Goal: Task Accomplishment & Management: Manage account settings

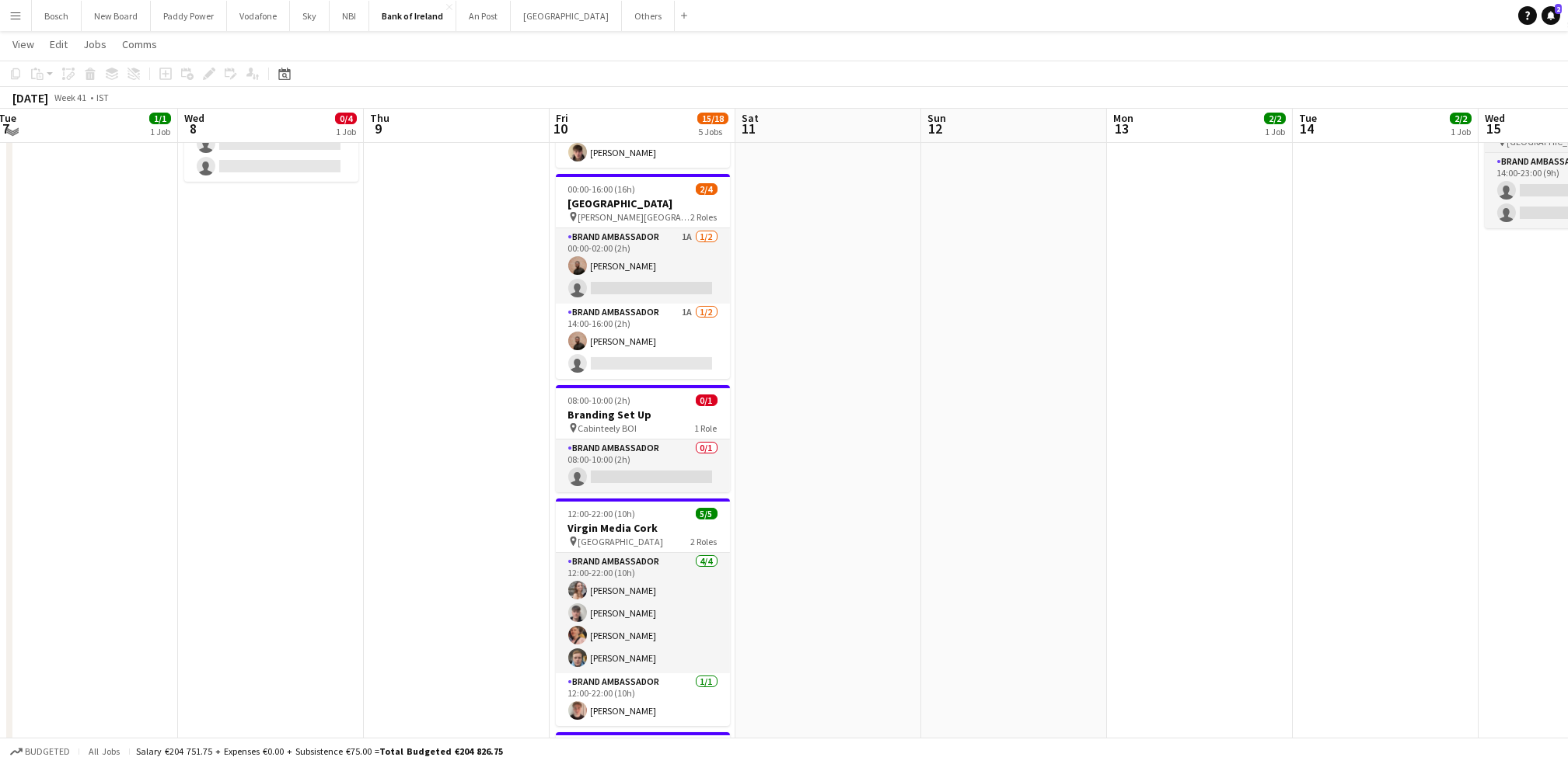
scroll to position [214, 0]
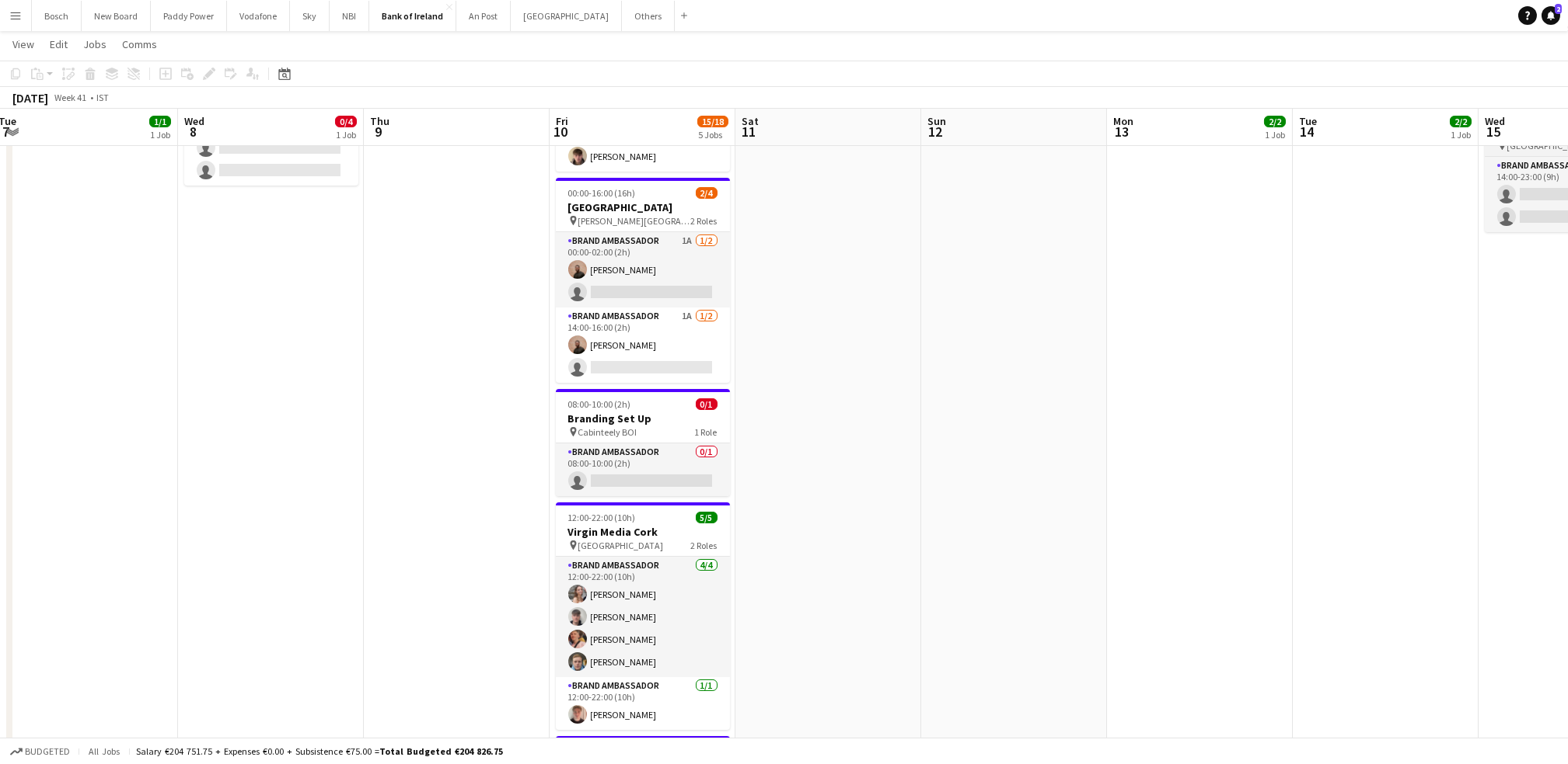
click at [712, 340] on app-card-role "Brand Ambassador 1A [DATE] 14:00-16:00 (2h) [PERSON_NAME] single-neutral-actions" at bounding box center [642, 345] width 175 height 75
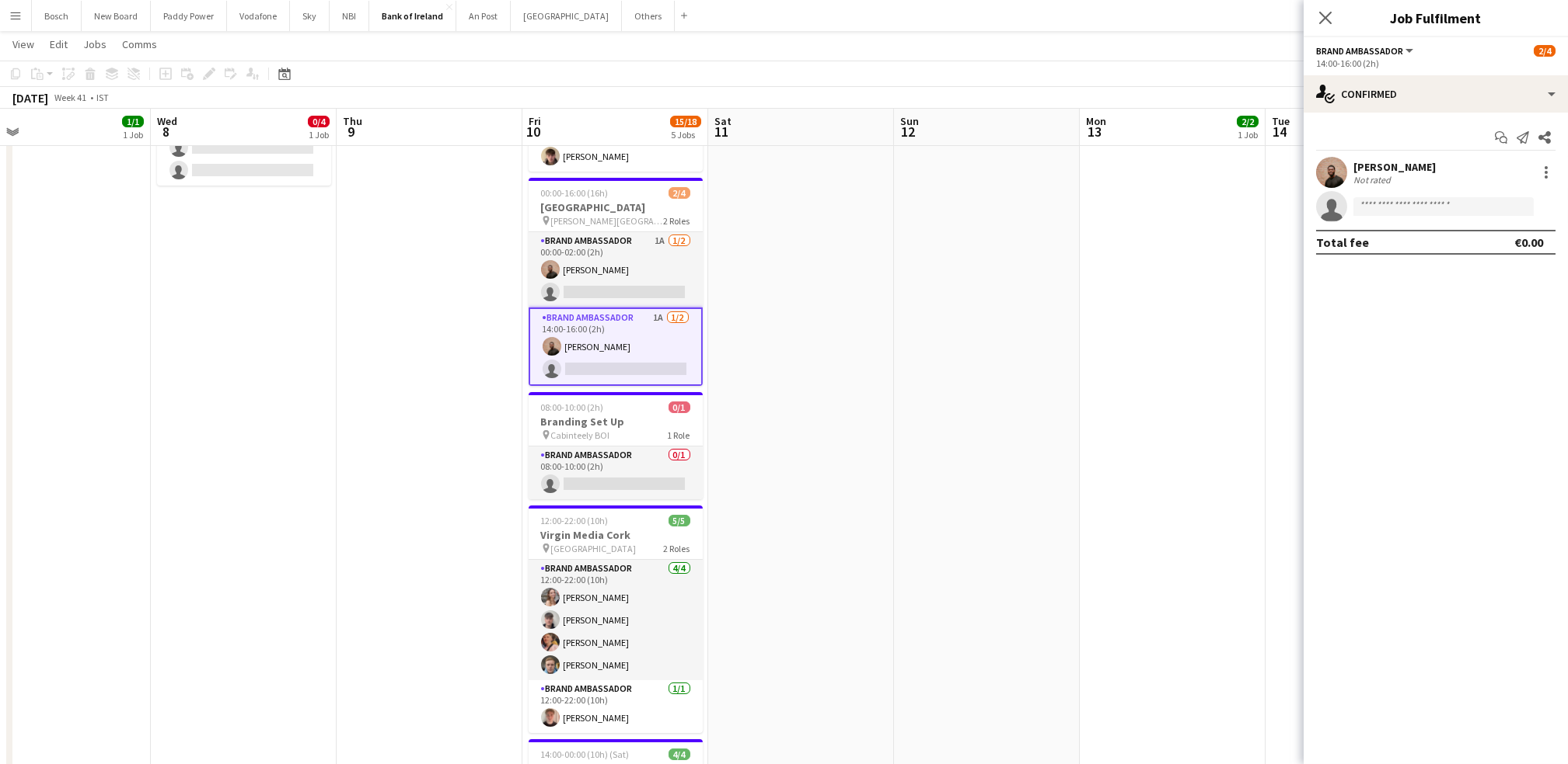
scroll to position [0, 407]
click at [603, 457] on app-card-role "Brand Ambassador 0/1 08:00-10:00 (2h) single-neutral-actions" at bounding box center [614, 473] width 175 height 53
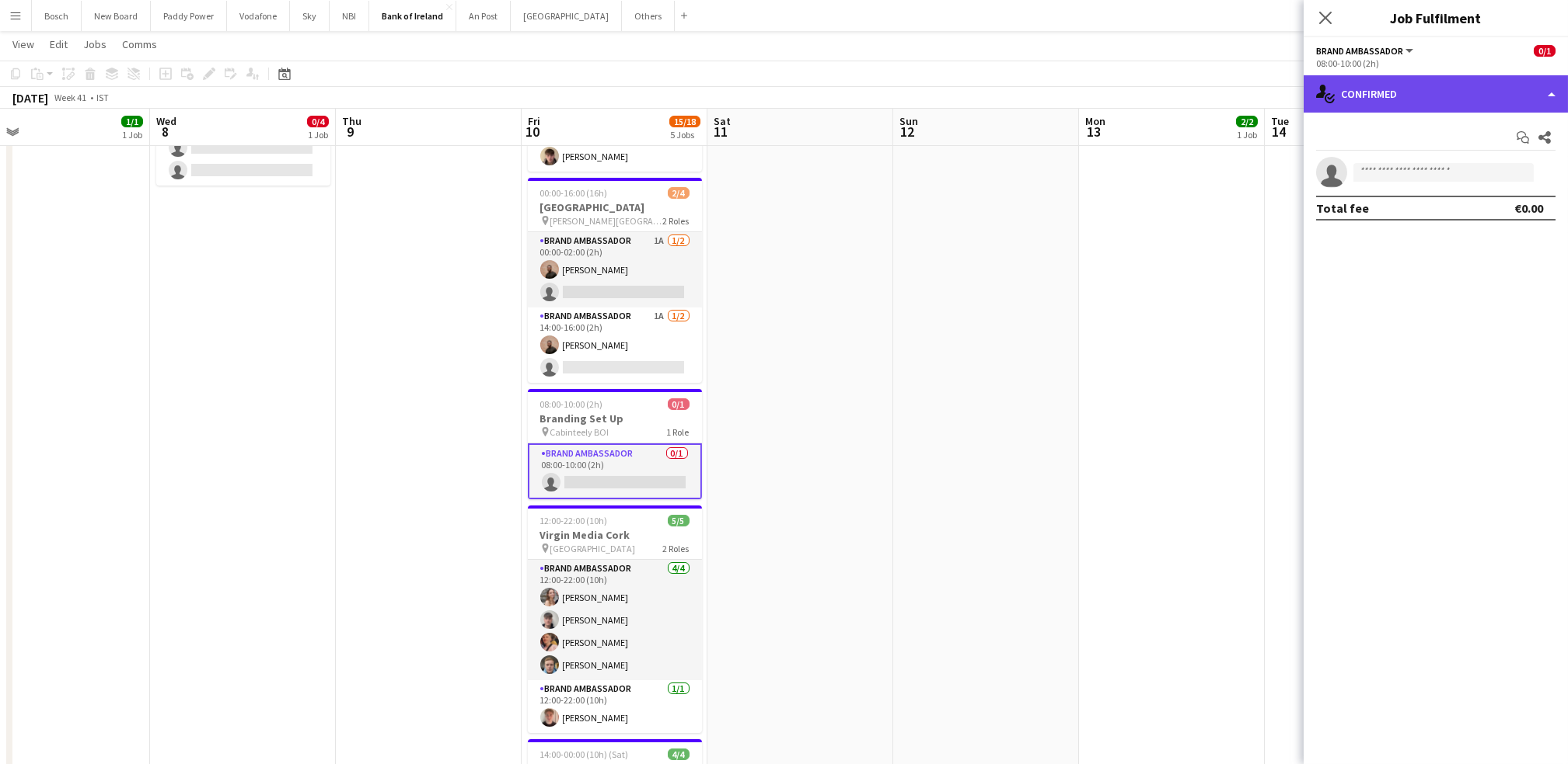
click at [1410, 103] on div "single-neutral-actions-check-2 Confirmed" at bounding box center [1436, 94] width 264 height 37
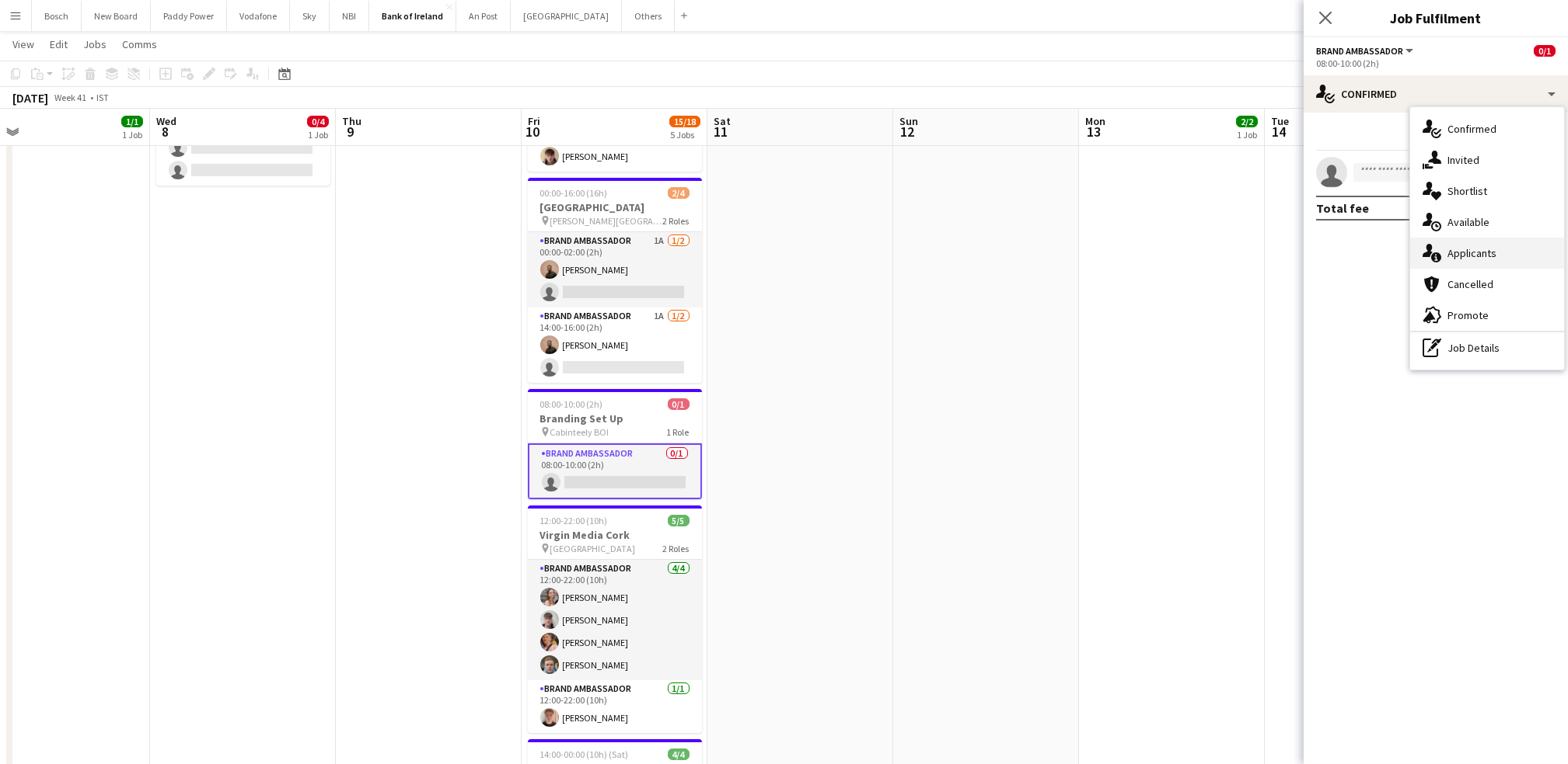
click at [1446, 246] on div "single-neutral-actions-information Applicants" at bounding box center [1487, 253] width 154 height 32
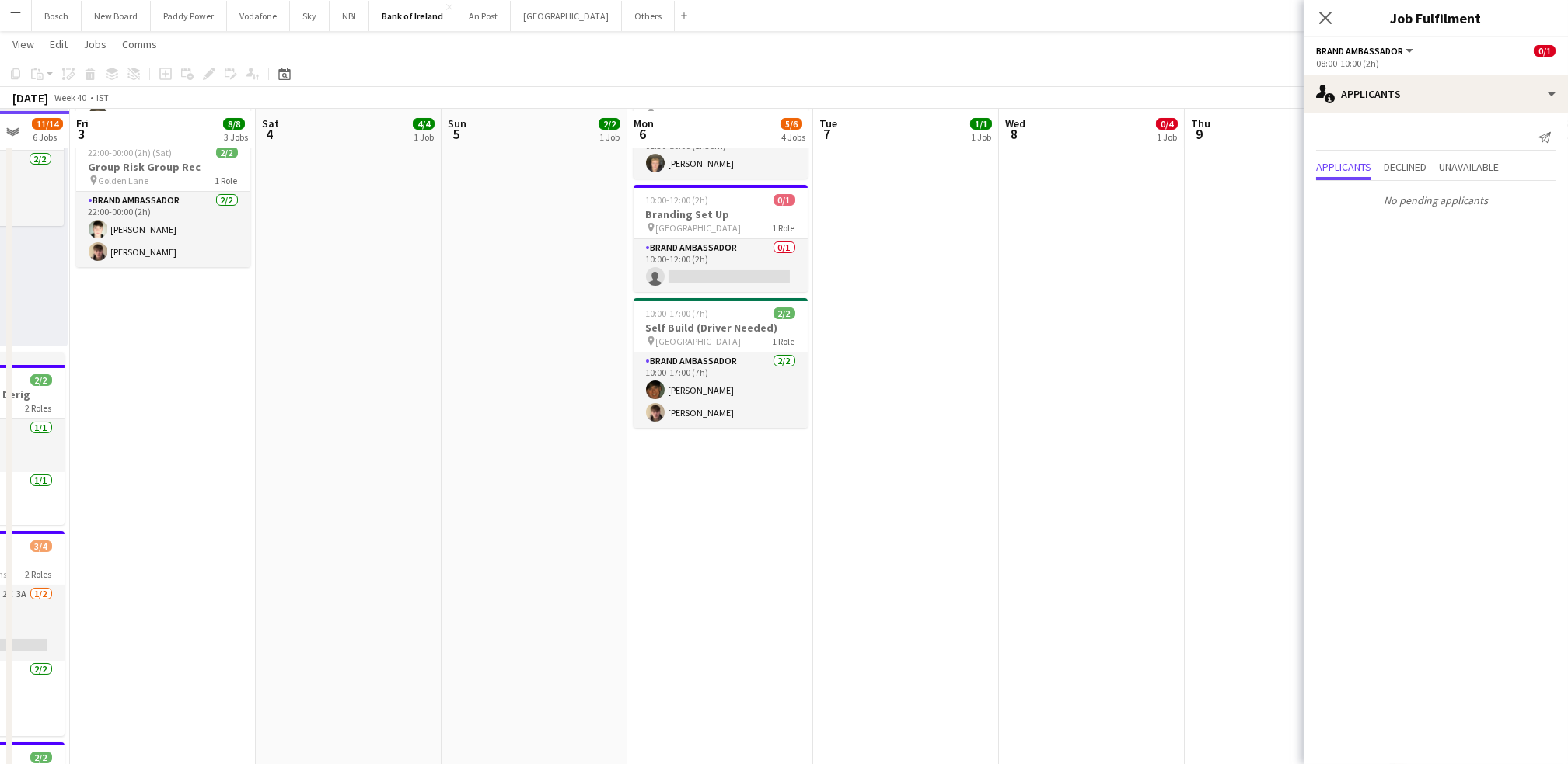
scroll to position [391, 0]
click at [747, 290] on app-date-cell "08:00-18:00 (10h) 2/2 pin Dingle 1 Role Brand Ambassador [DATE] 08:00-18:00 (10…" at bounding box center [720, 441] width 185 height 1318
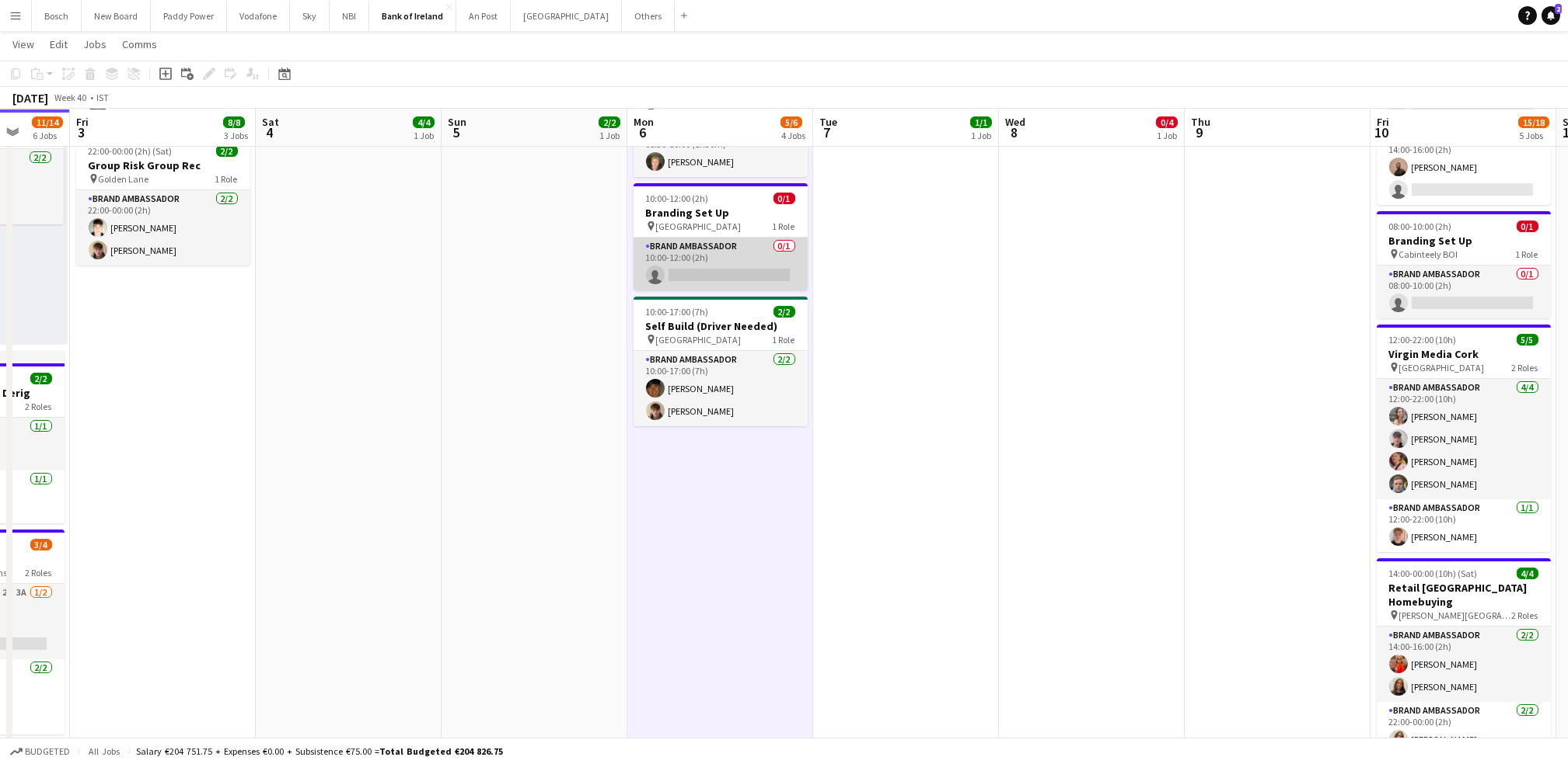
click at [768, 245] on app-card-role "Brand Ambassador 0/1 10:00-12:00 (2h) single-neutral-actions" at bounding box center [720, 264] width 175 height 53
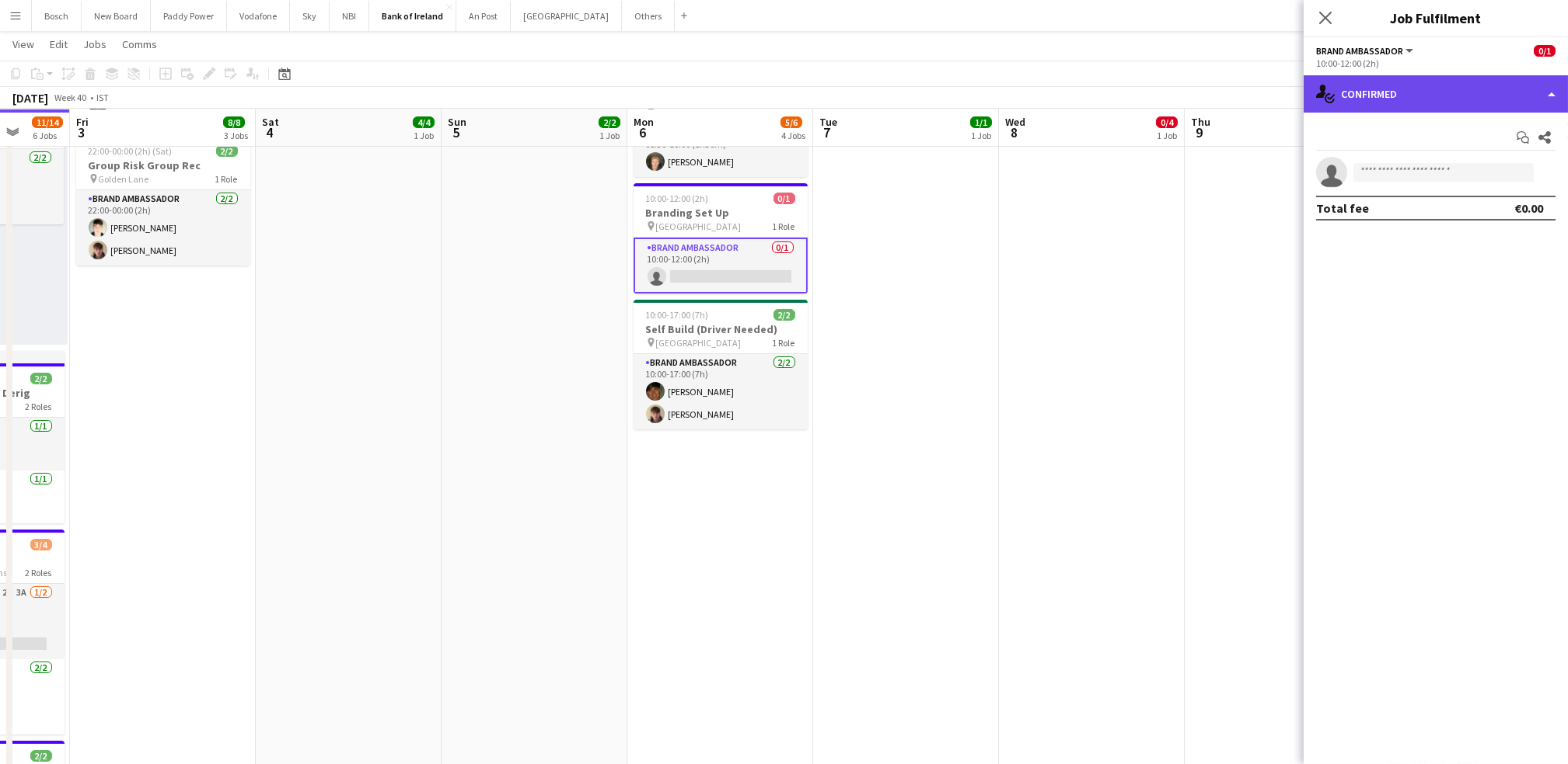
click at [1370, 81] on div "single-neutral-actions-check-2 Confirmed" at bounding box center [1436, 94] width 264 height 37
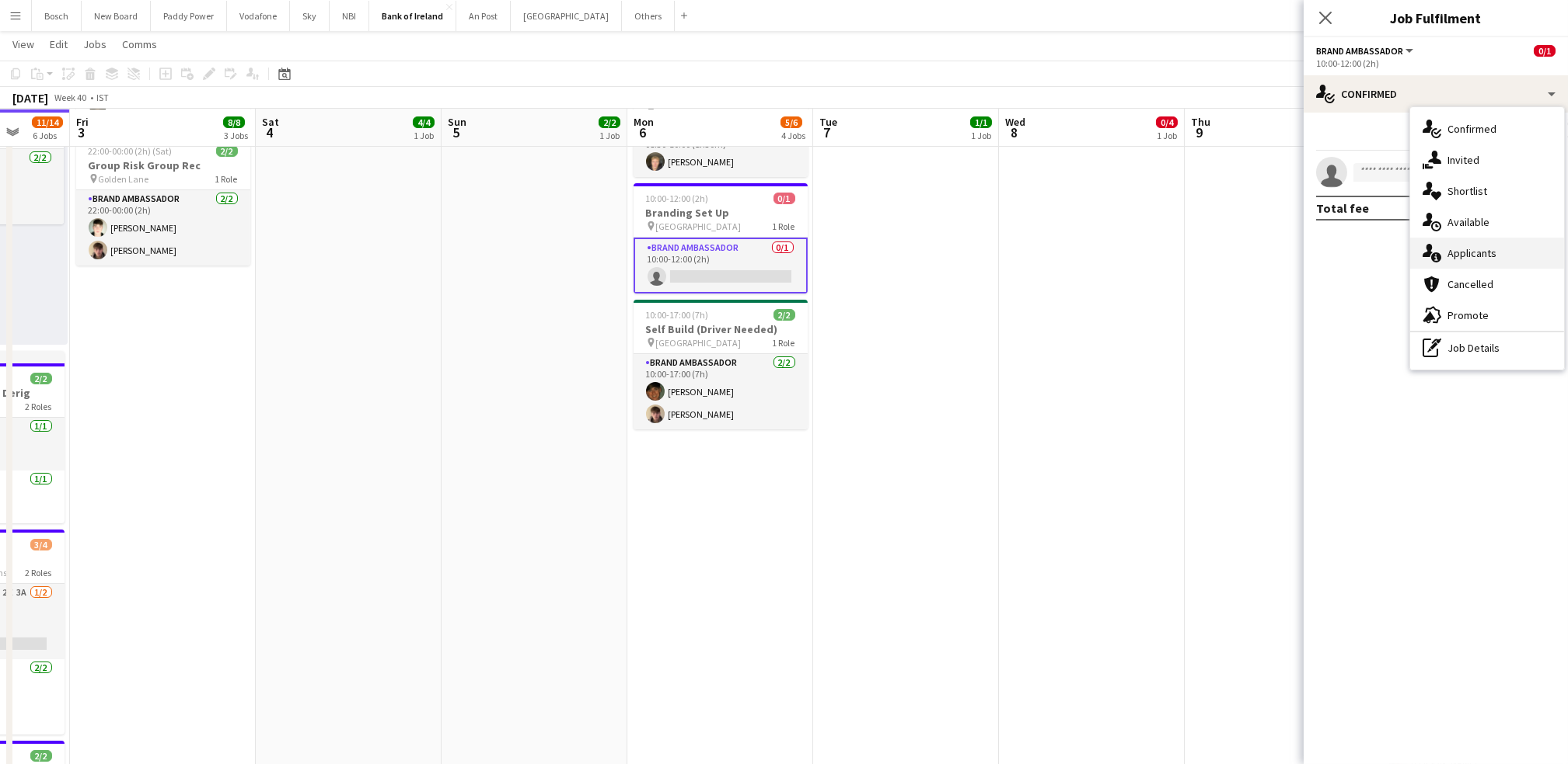
click at [1471, 243] on div "single-neutral-actions-information Applicants" at bounding box center [1487, 253] width 154 height 32
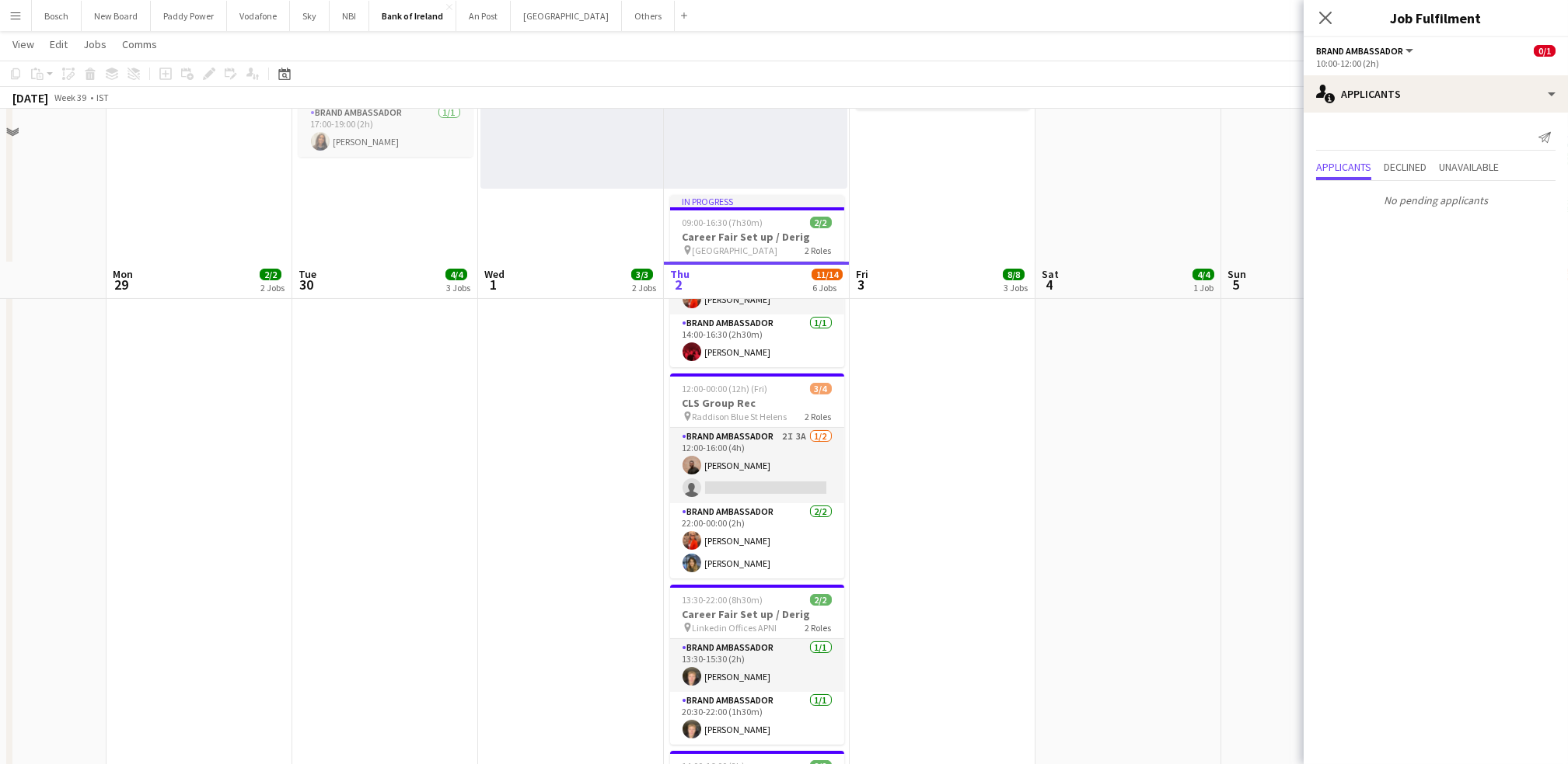
scroll to position [711, 0]
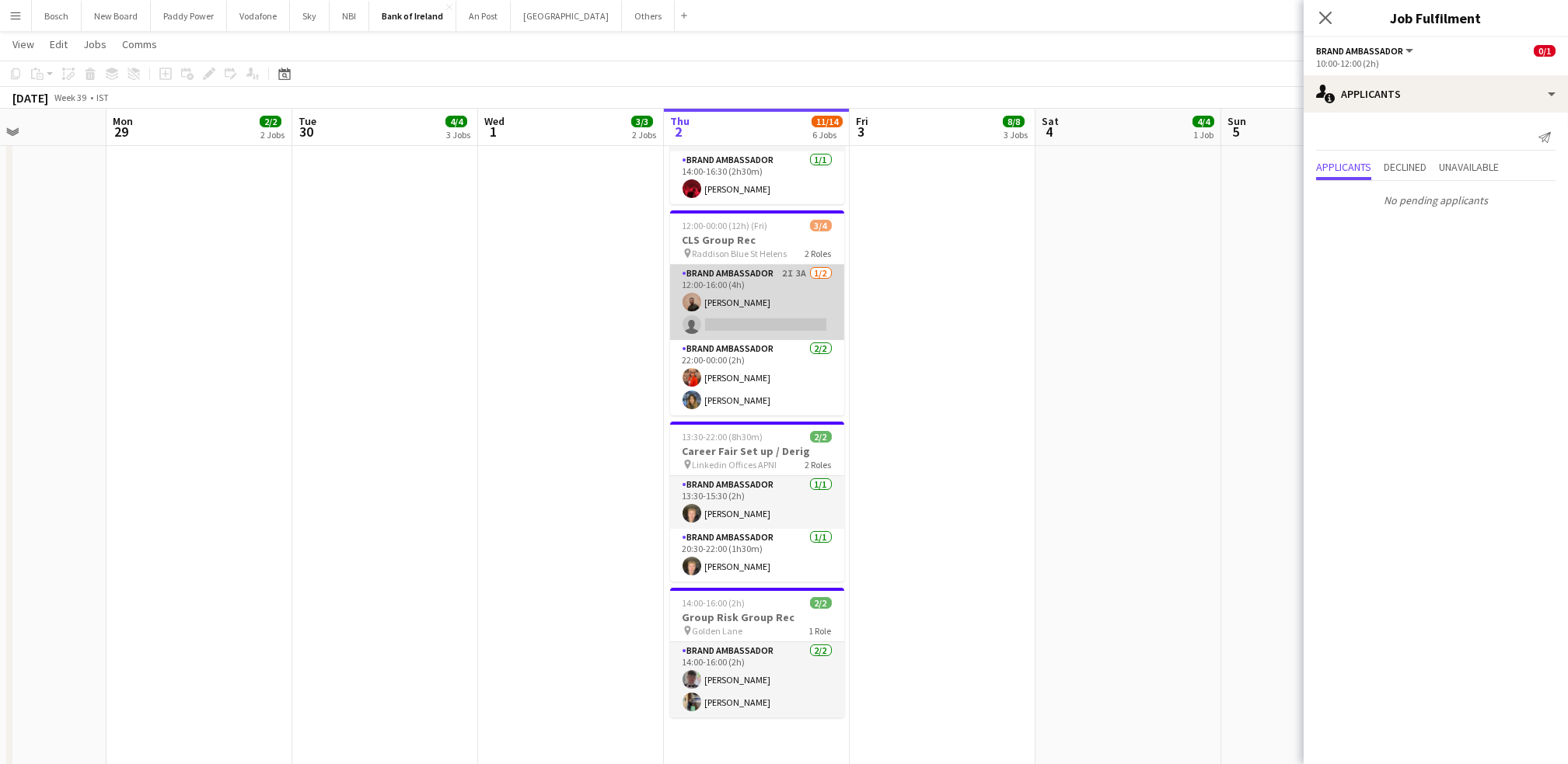
click at [804, 324] on app-card-role "Brand Ambassador 2I 3A [DATE] 12:00-16:00 (4h) [PERSON_NAME] single-neutral-act…" at bounding box center [756, 303] width 175 height 75
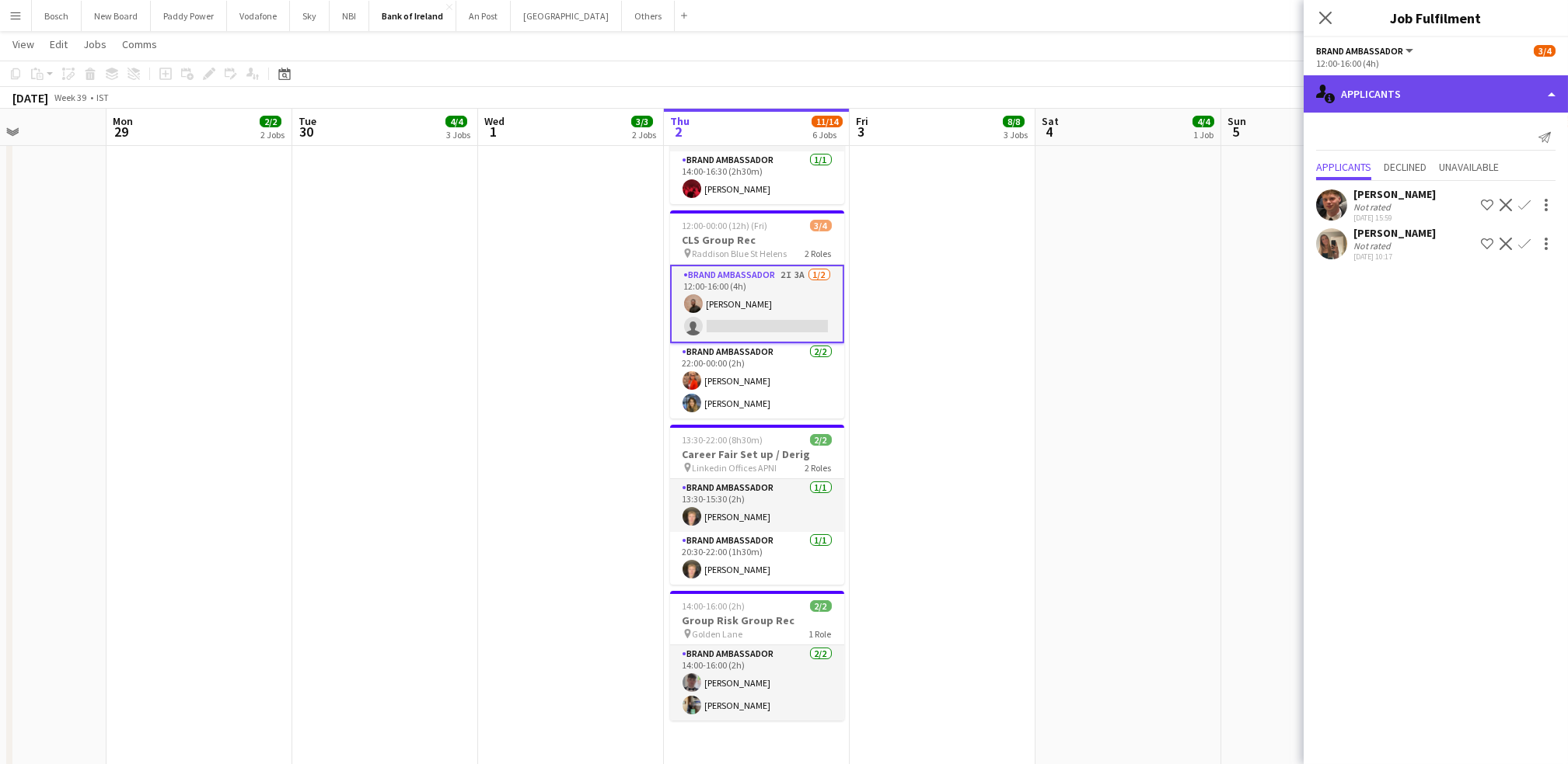
click at [1449, 105] on div "single-neutral-actions-information Applicants" at bounding box center [1436, 94] width 264 height 37
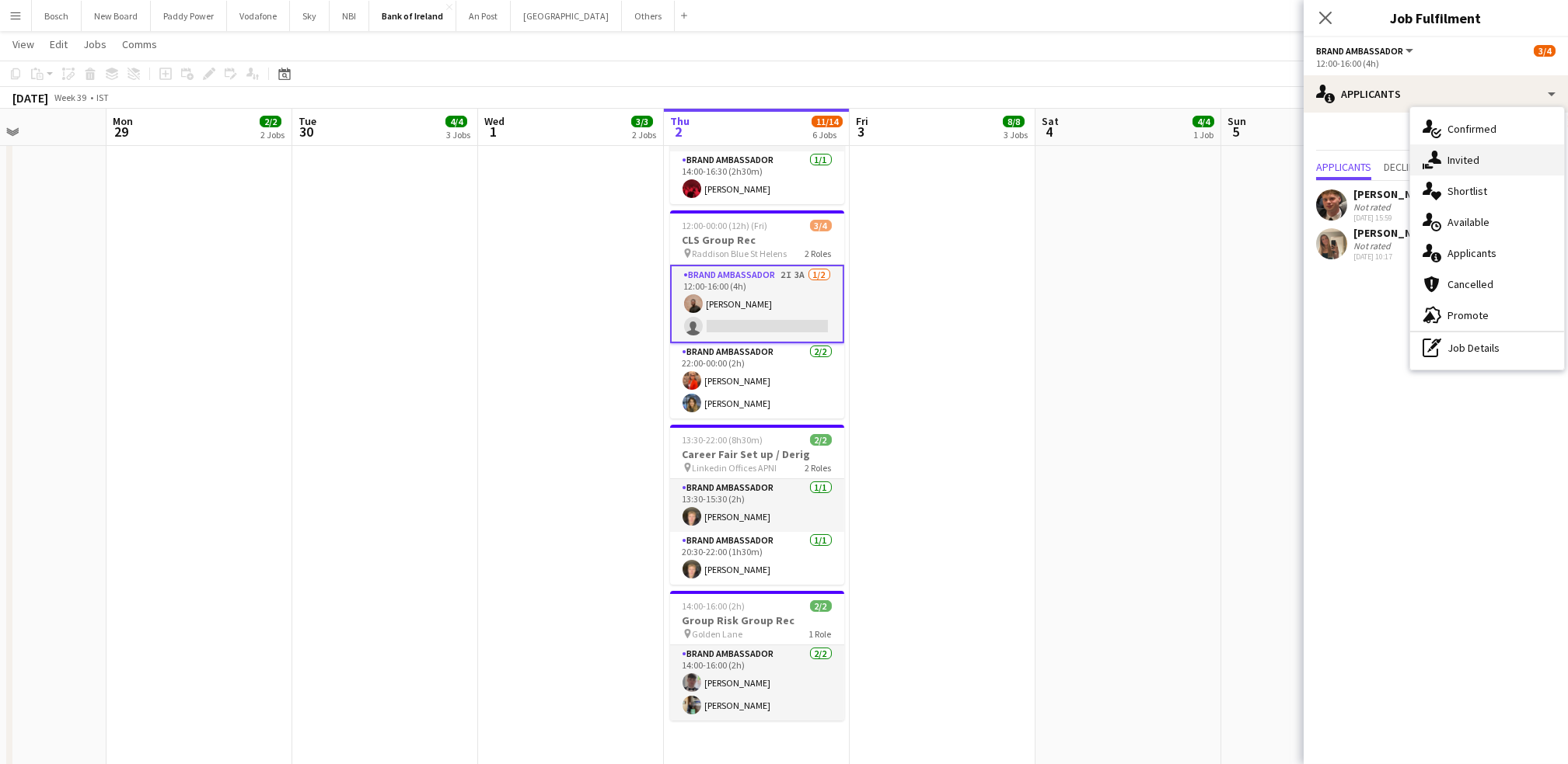
click at [1485, 160] on div "single-neutral-actions-share-1 Invited" at bounding box center [1487, 161] width 154 height 32
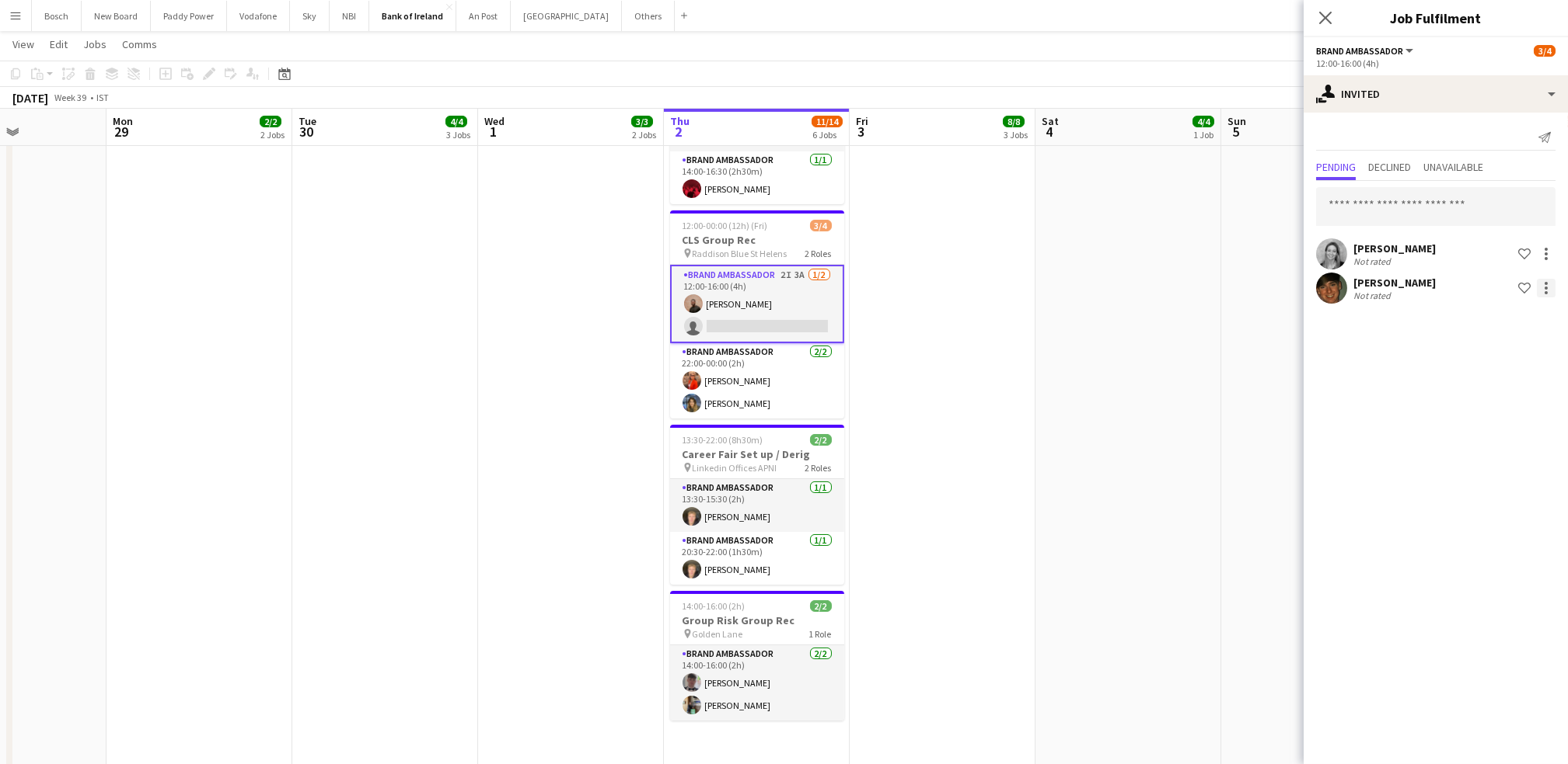
click at [1549, 283] on div at bounding box center [1545, 288] width 19 height 19
click at [1498, 361] on button "Send notification" at bounding box center [1497, 354] width 116 height 37
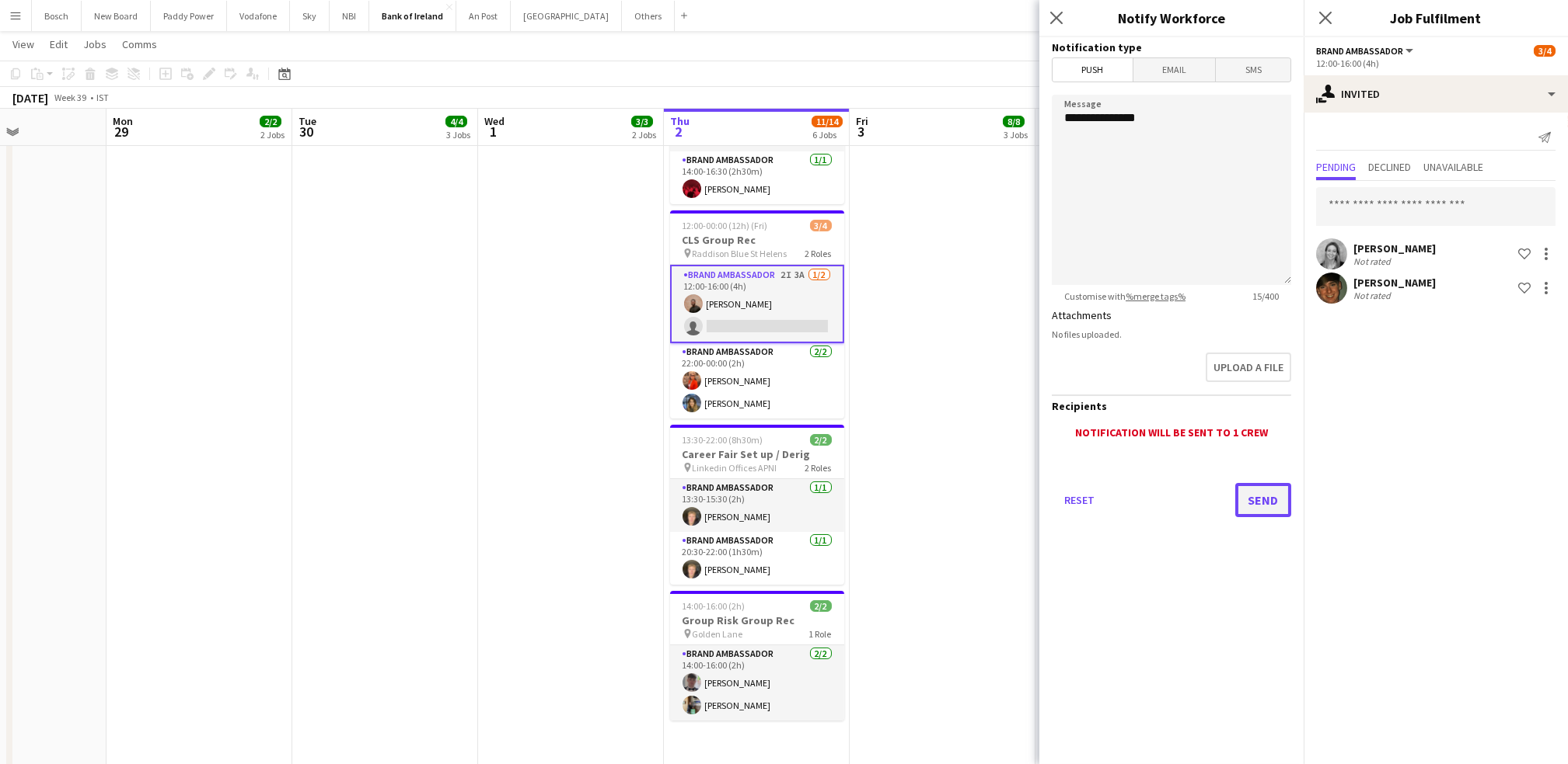
click at [1276, 493] on button "Send" at bounding box center [1262, 500] width 56 height 35
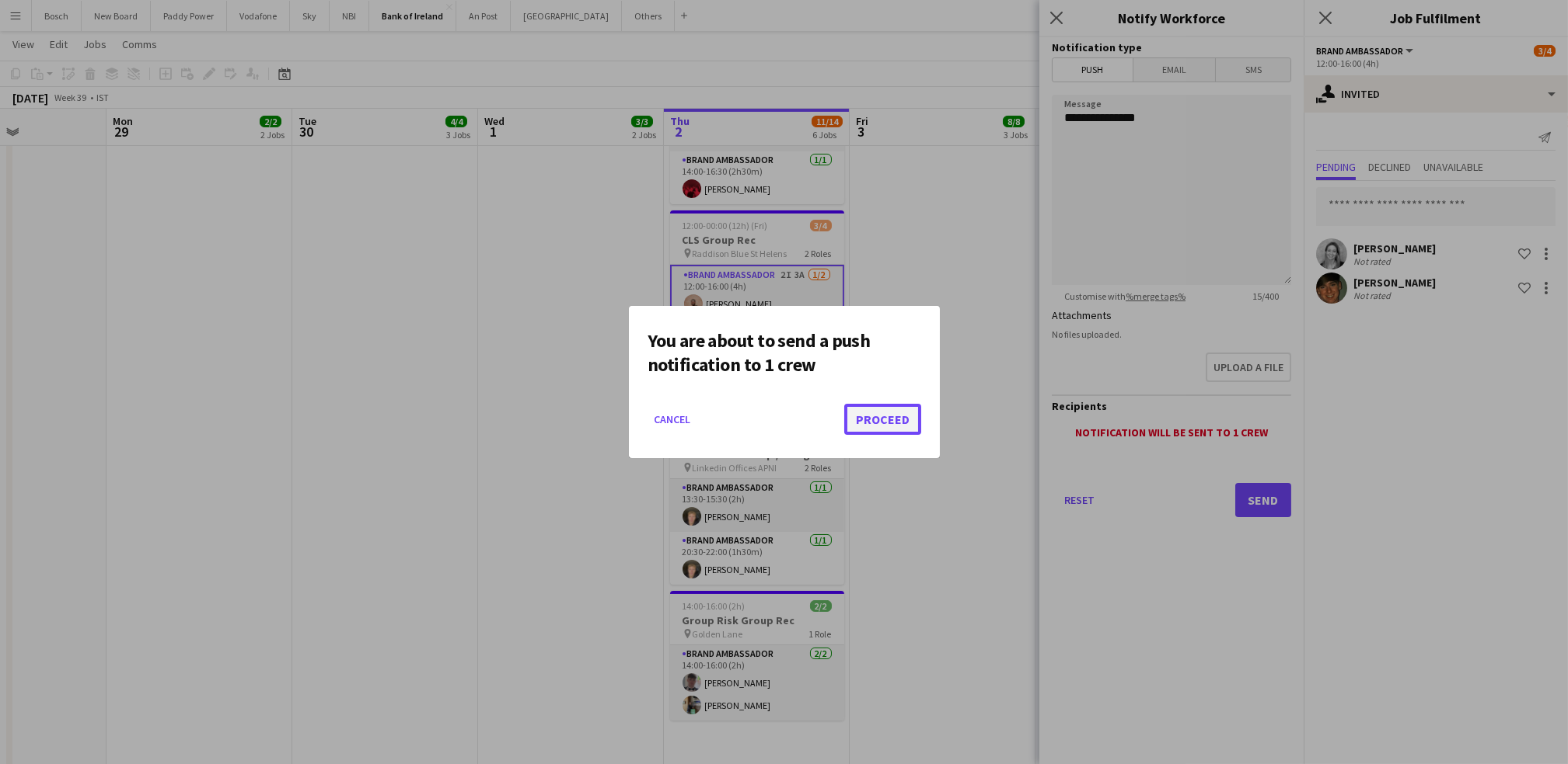
click at [901, 419] on button "Proceed" at bounding box center [883, 420] width 77 height 32
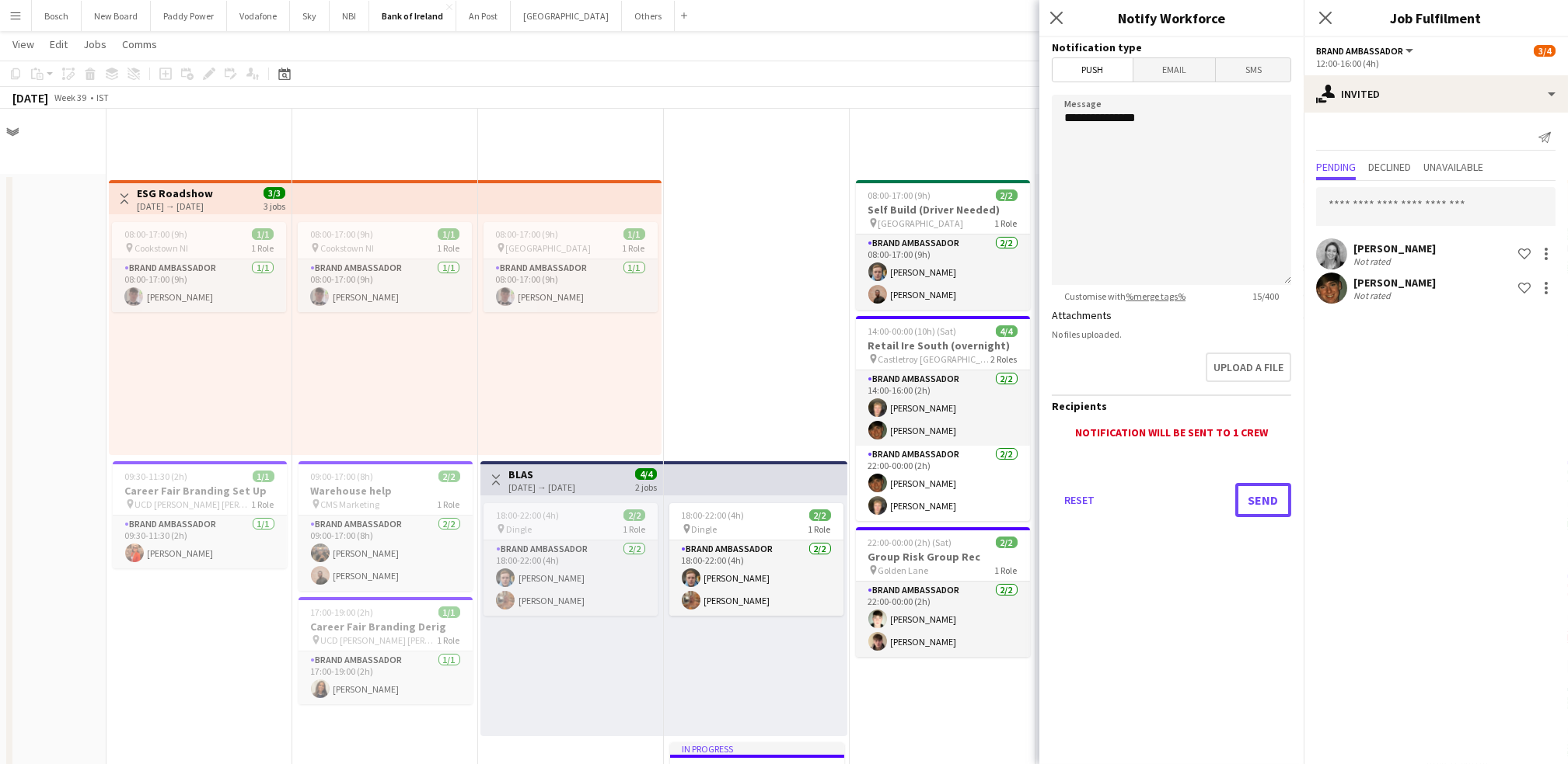
scroll to position [711, 0]
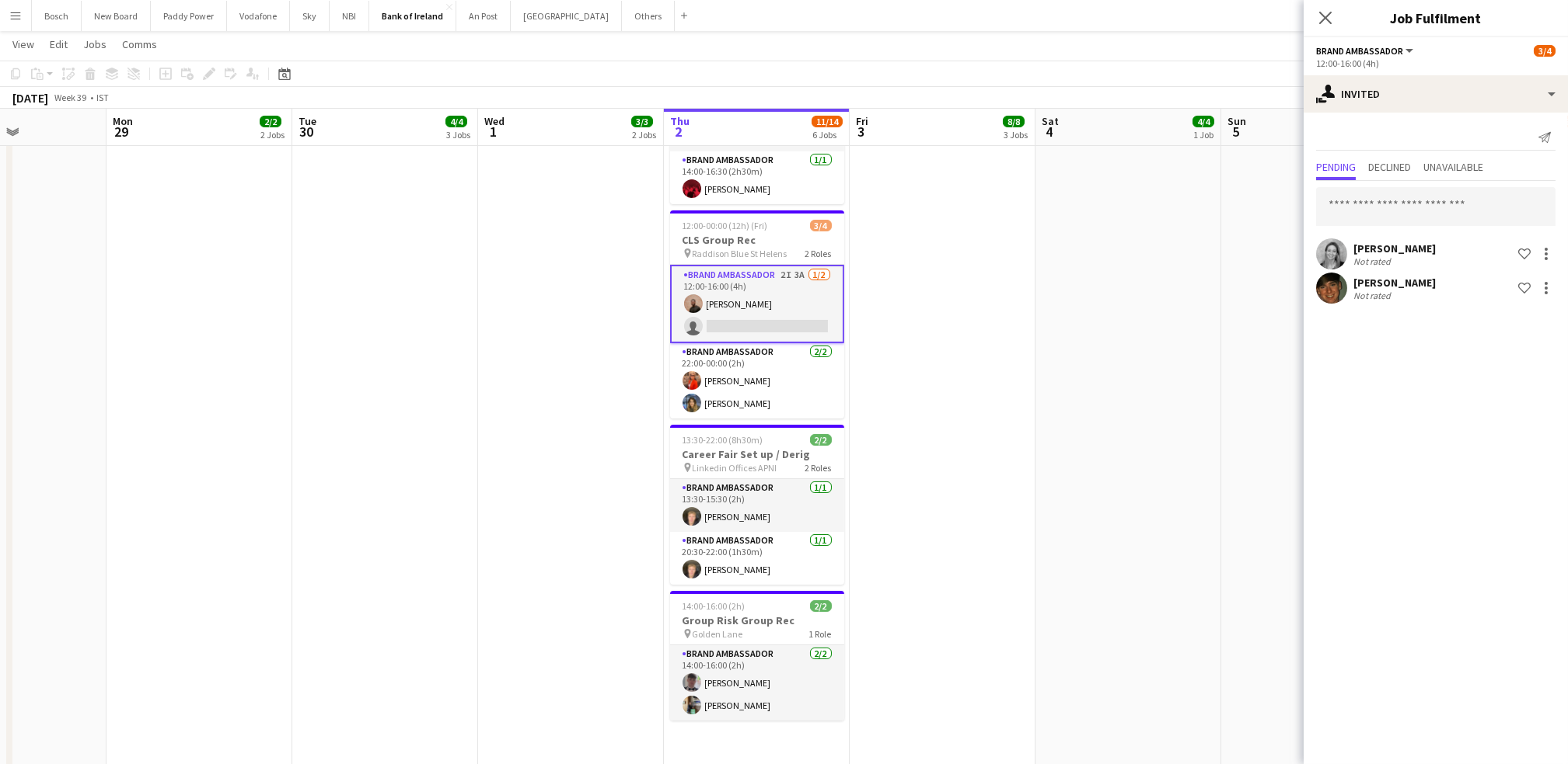
click at [10, 8] on button "Menu" at bounding box center [16, 16] width 32 height 32
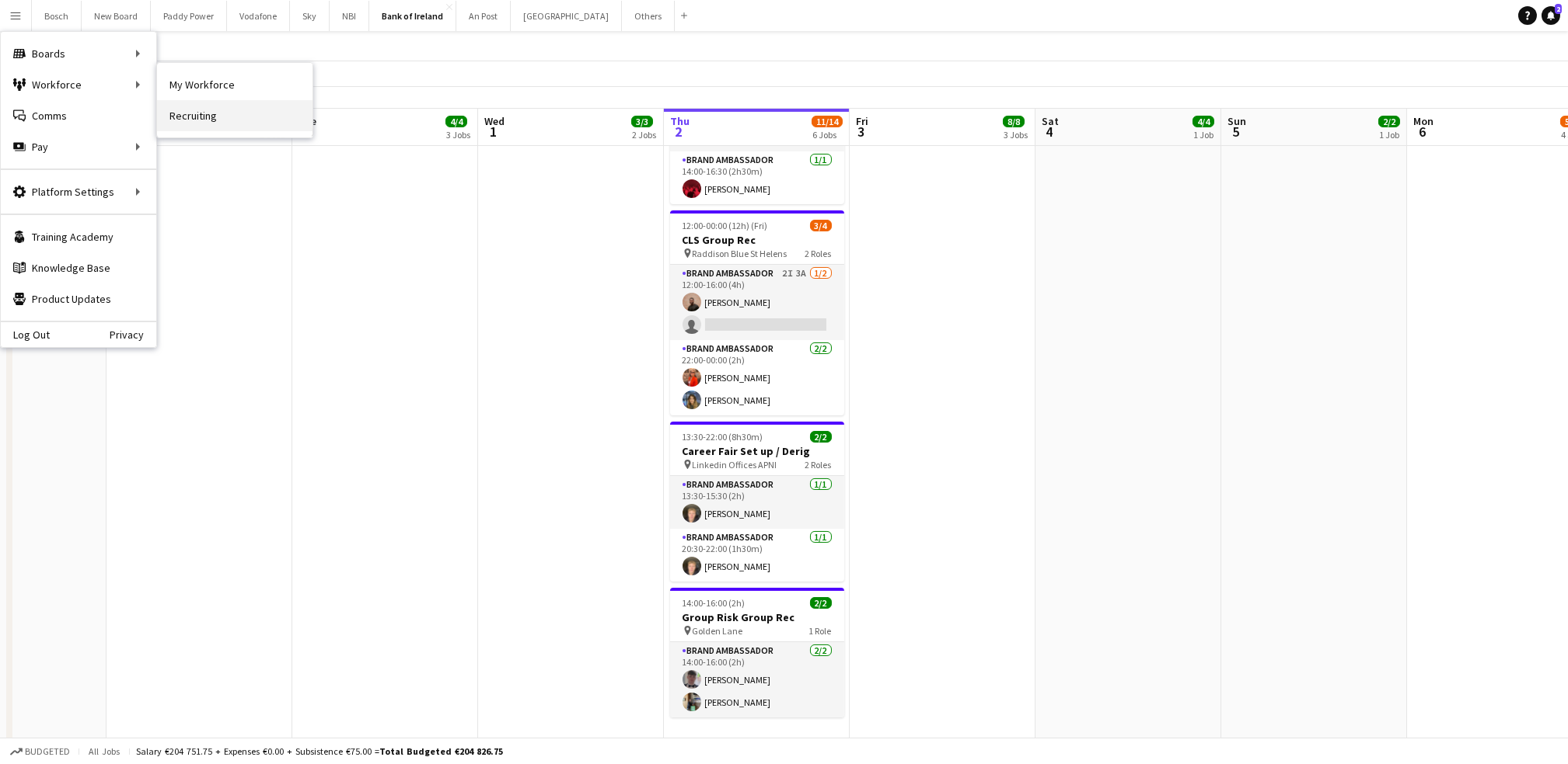
click at [218, 107] on link "Recruiting" at bounding box center [235, 116] width 156 height 32
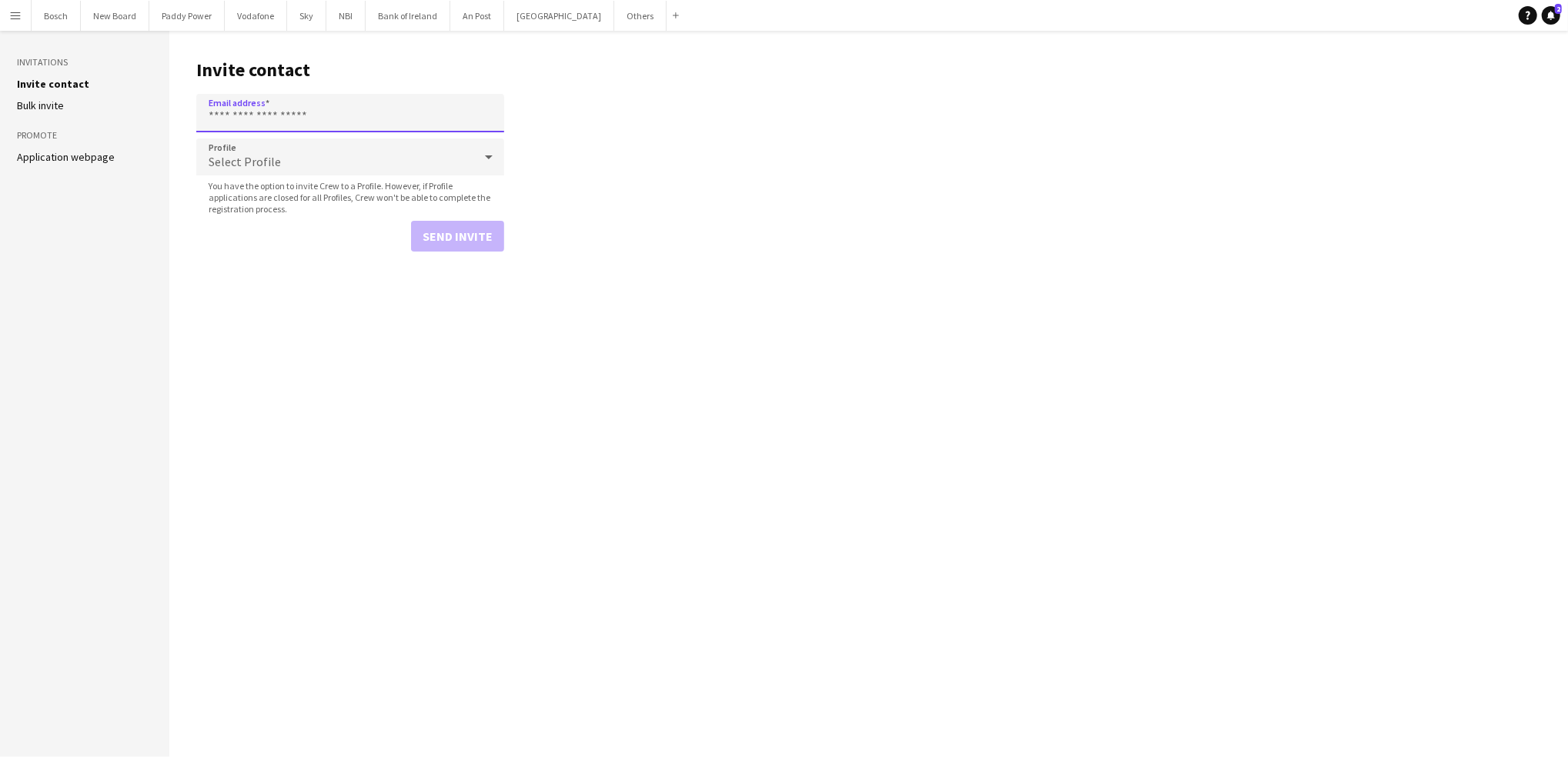
paste input "**********"
type input "**********"
click at [422, 223] on button "Send invite" at bounding box center [457, 236] width 93 height 31
